Goal: Register for event/course: Register for event/course

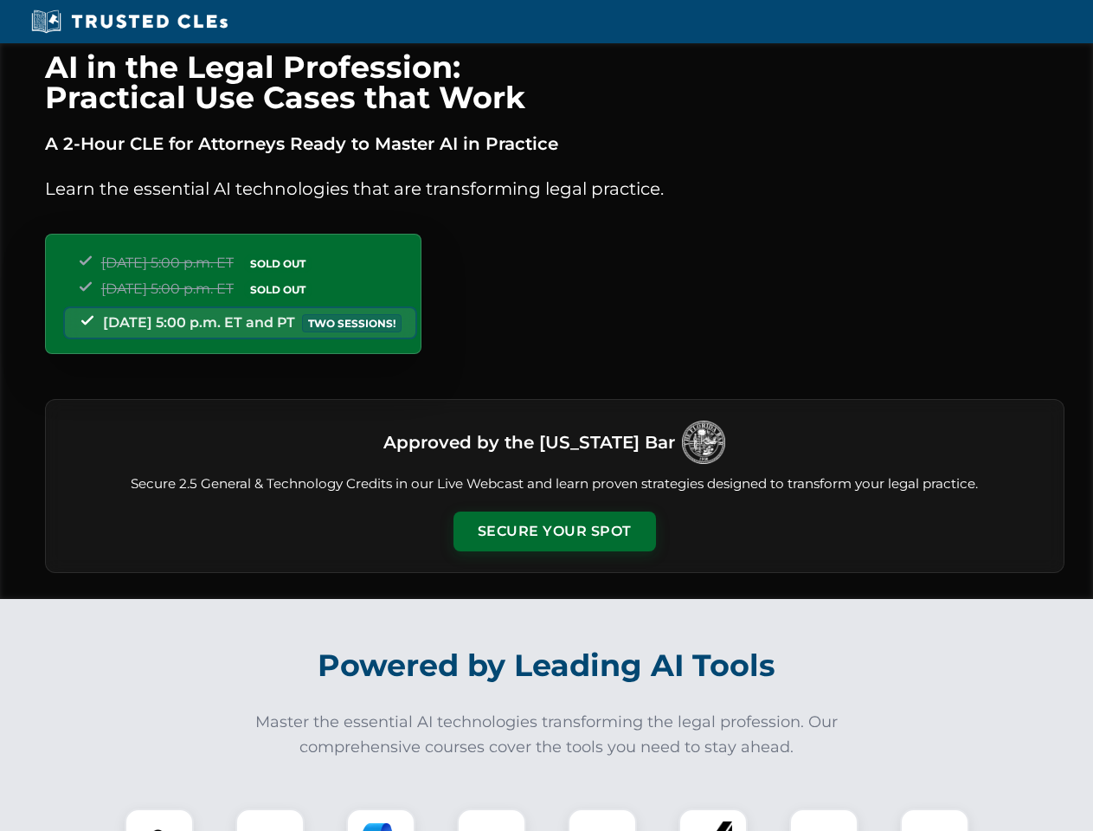
click at [554, 532] on button "Secure Your Spot" at bounding box center [555, 532] width 203 height 40
click at [159, 820] on img at bounding box center [159, 843] width 50 height 50
